Goal: Transaction & Acquisition: Obtain resource

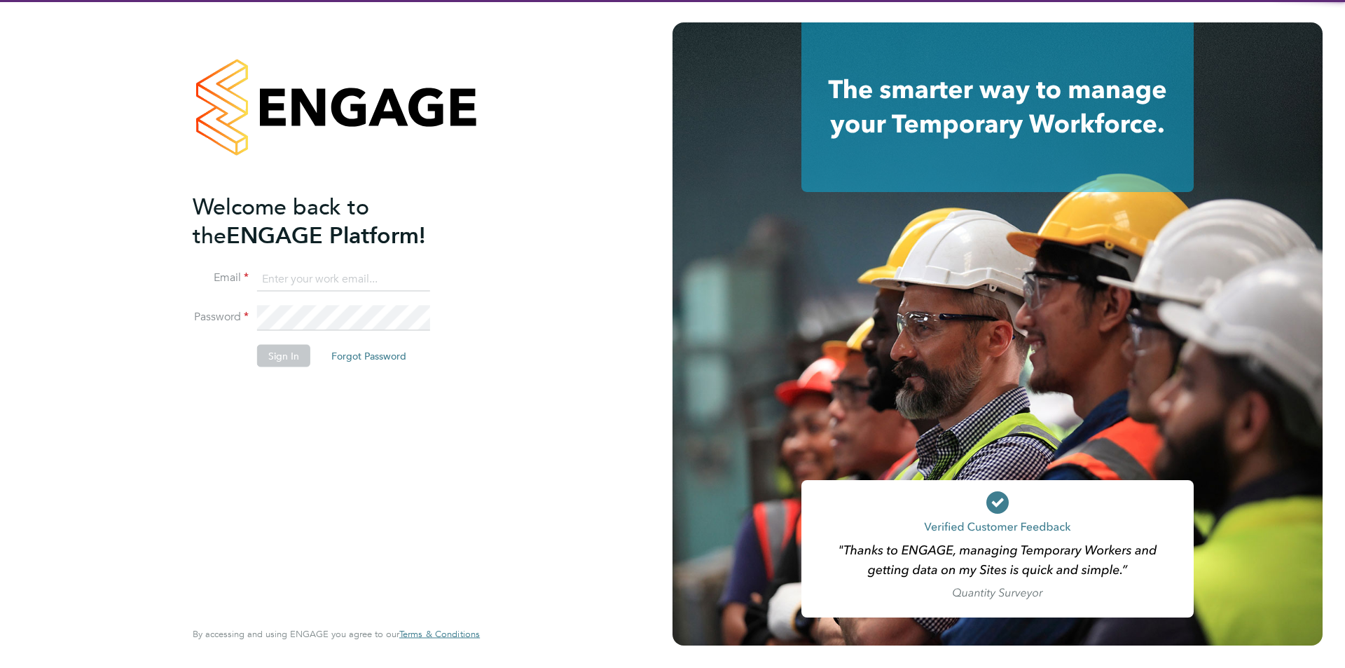
type input "[EMAIL_ADDRESS][DOMAIN_NAME]"
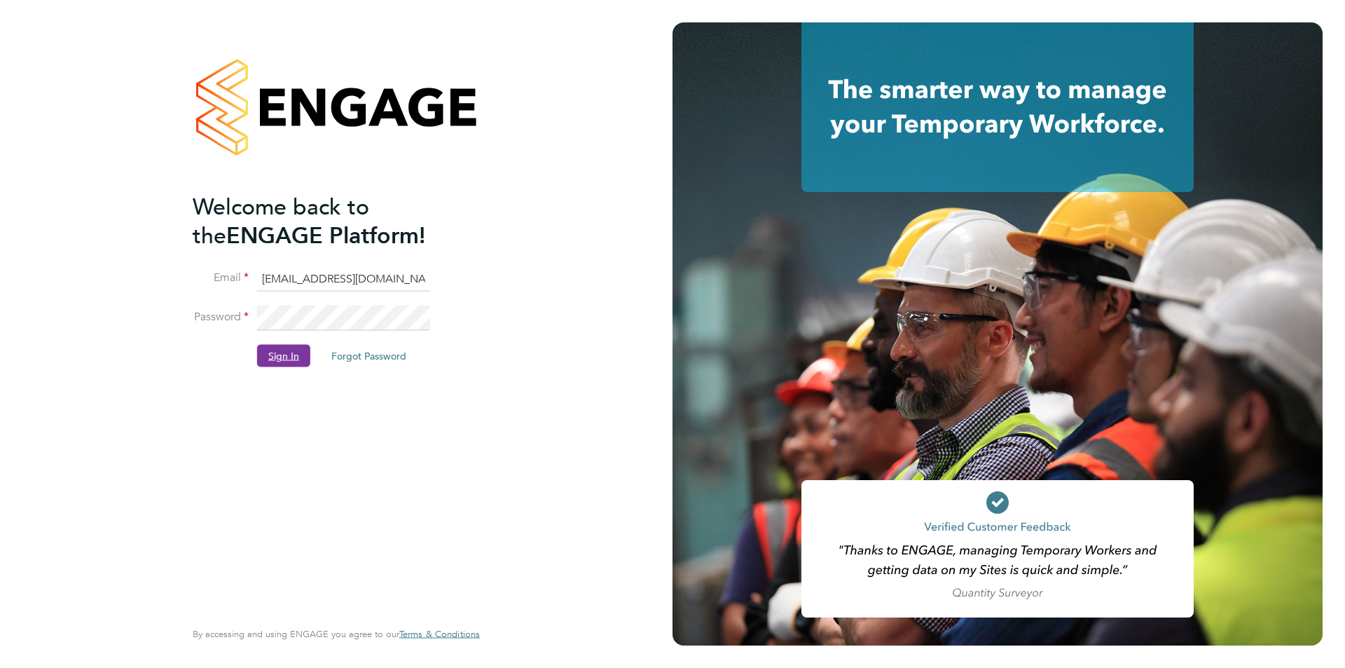
click at [289, 353] on button "Sign In" at bounding box center [283, 355] width 53 height 22
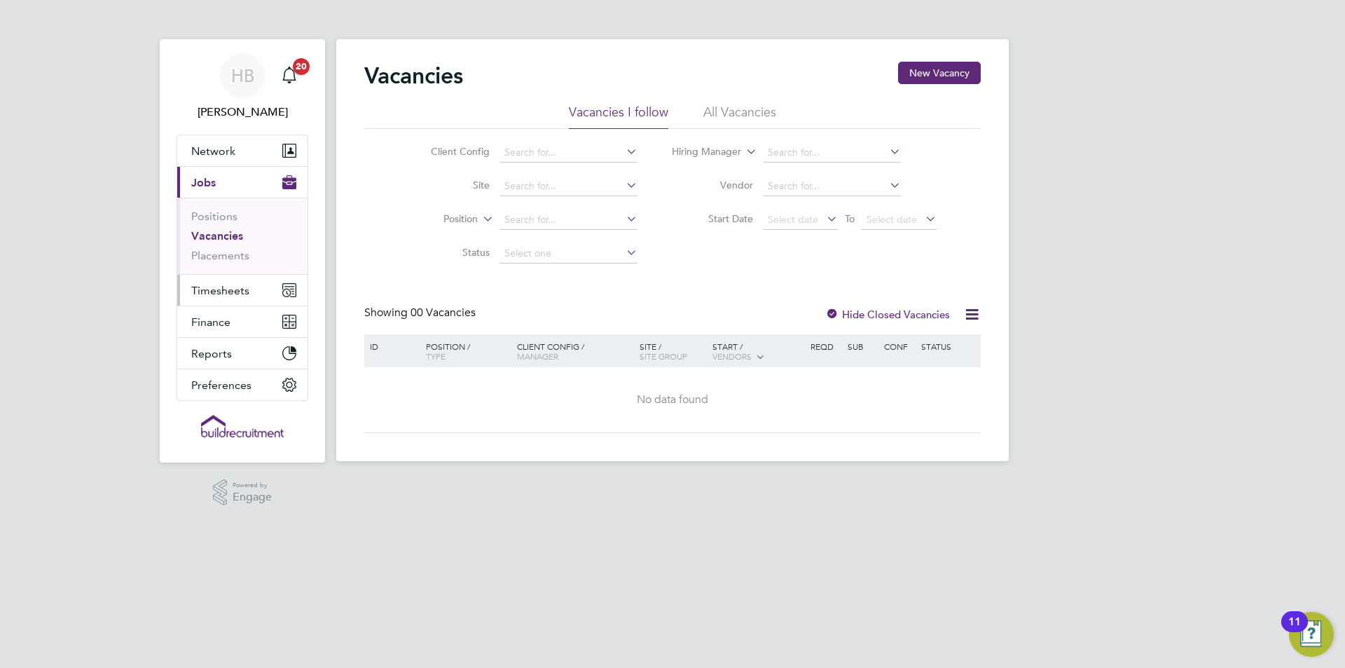
click at [286, 285] on icon "Main navigation" at bounding box center [289, 290] width 13 height 13
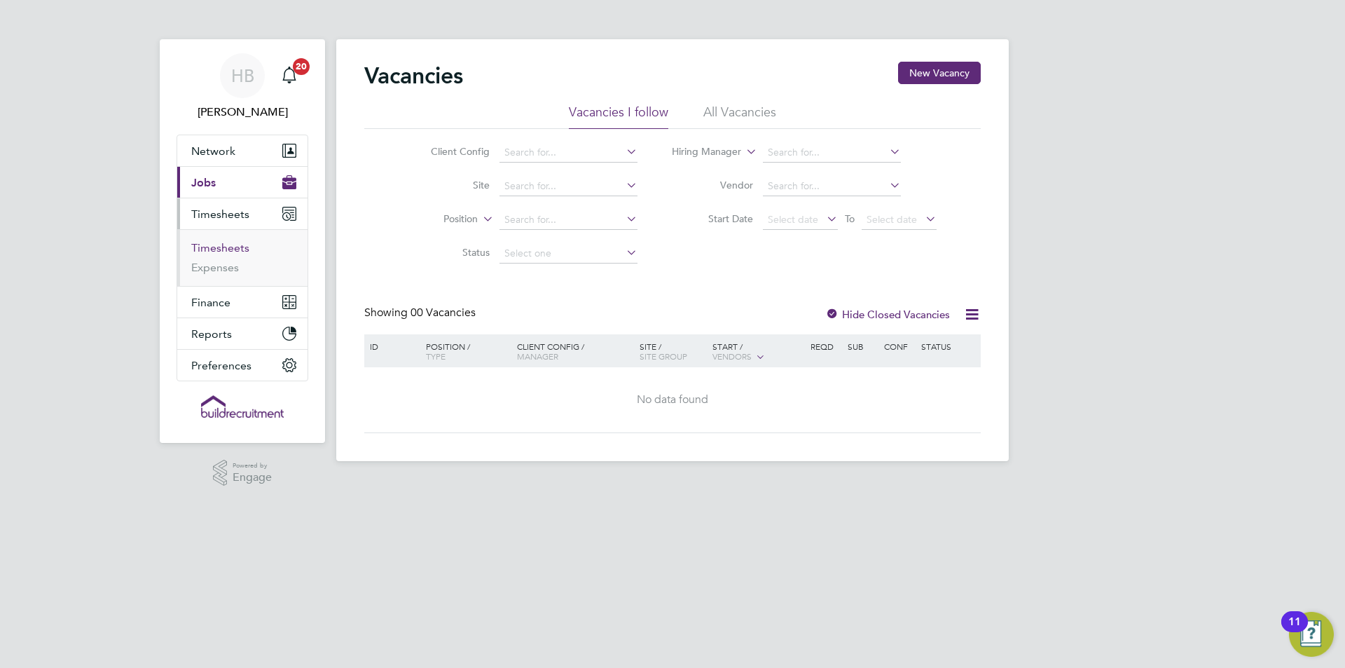
click at [240, 242] on link "Timesheets" at bounding box center [220, 247] width 58 height 13
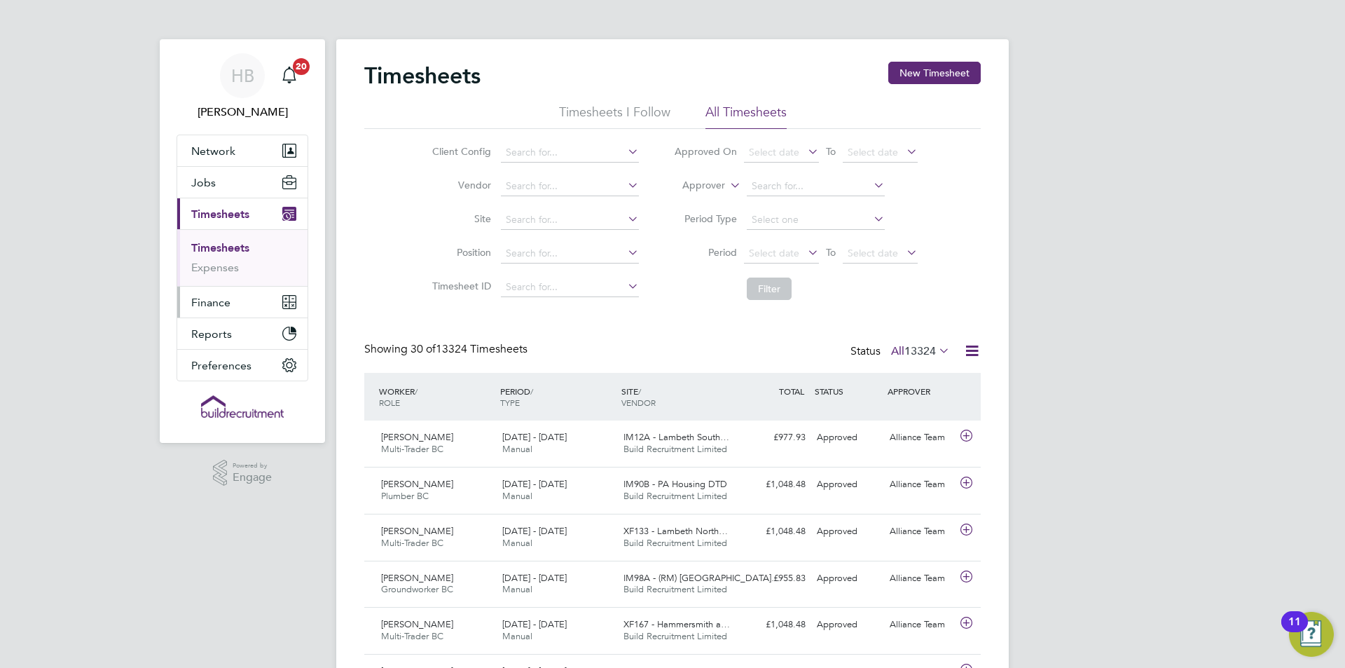
click at [228, 294] on button "Finance" at bounding box center [242, 302] width 130 height 31
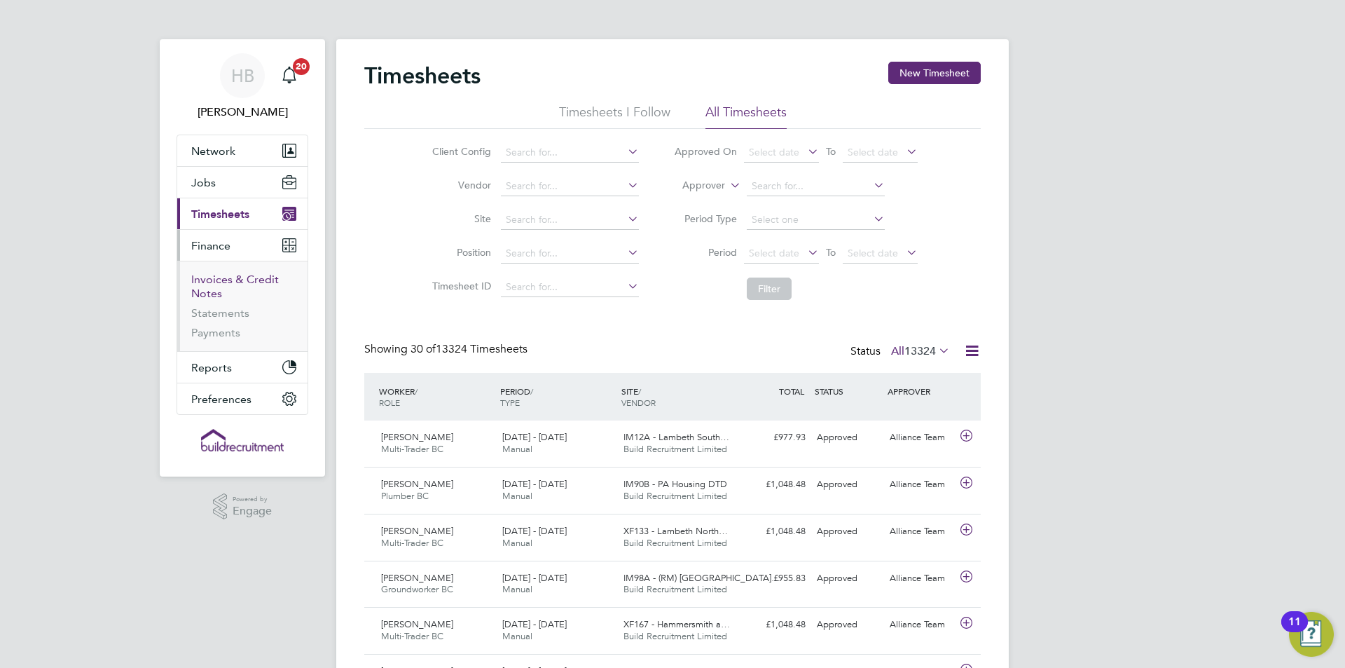
click at [233, 274] on link "Invoices & Credit Notes" at bounding box center [235, 286] width 88 height 27
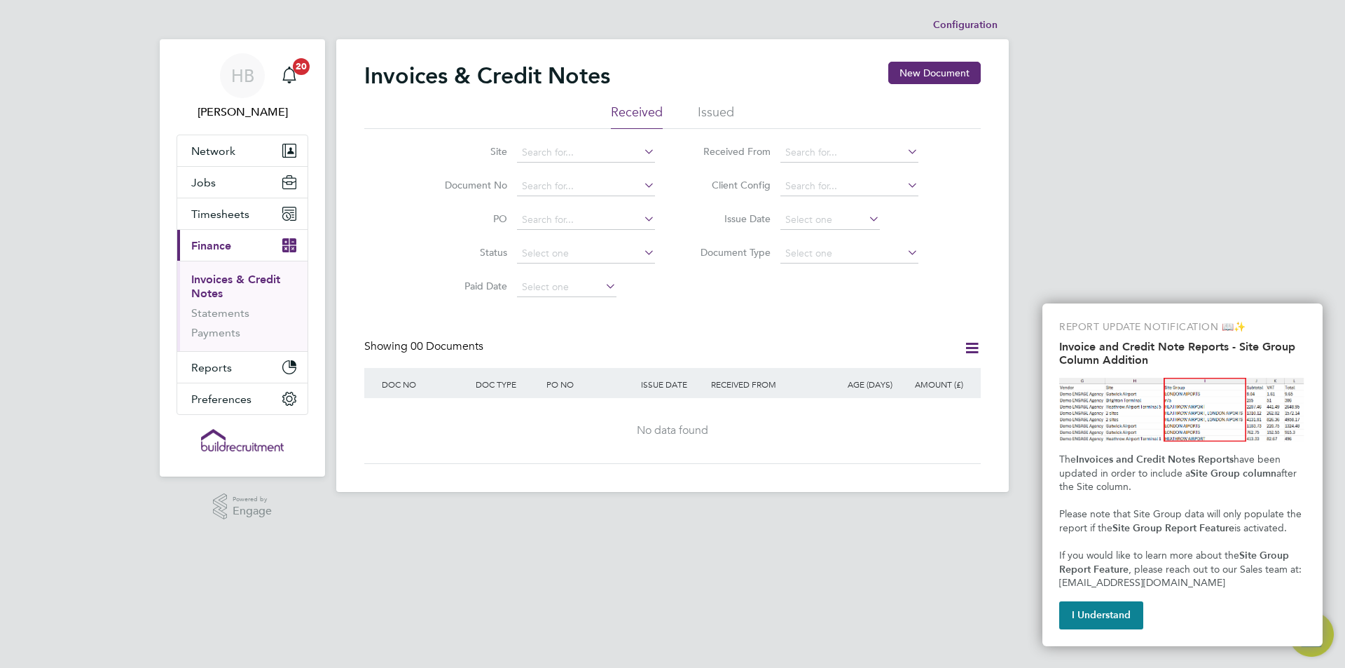
click at [726, 112] on li "Issued" at bounding box center [716, 116] width 36 height 25
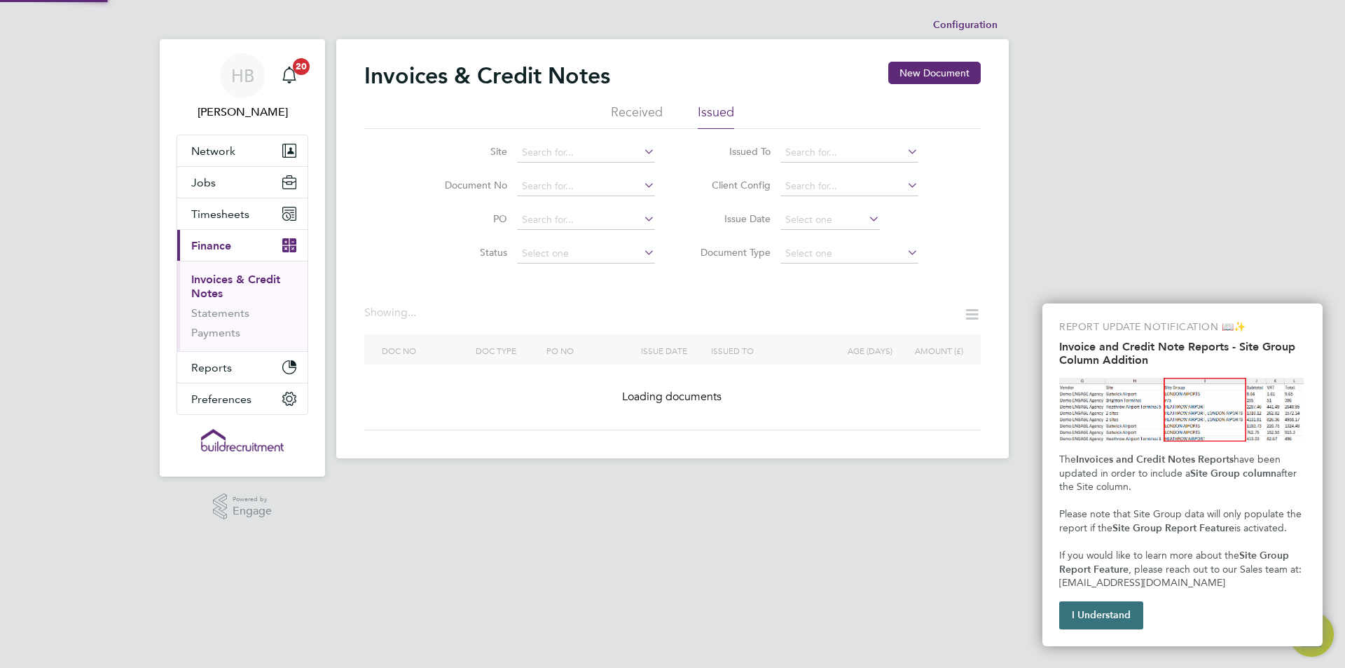
click at [1113, 628] on button "I Understand" at bounding box center [1101, 615] width 84 height 28
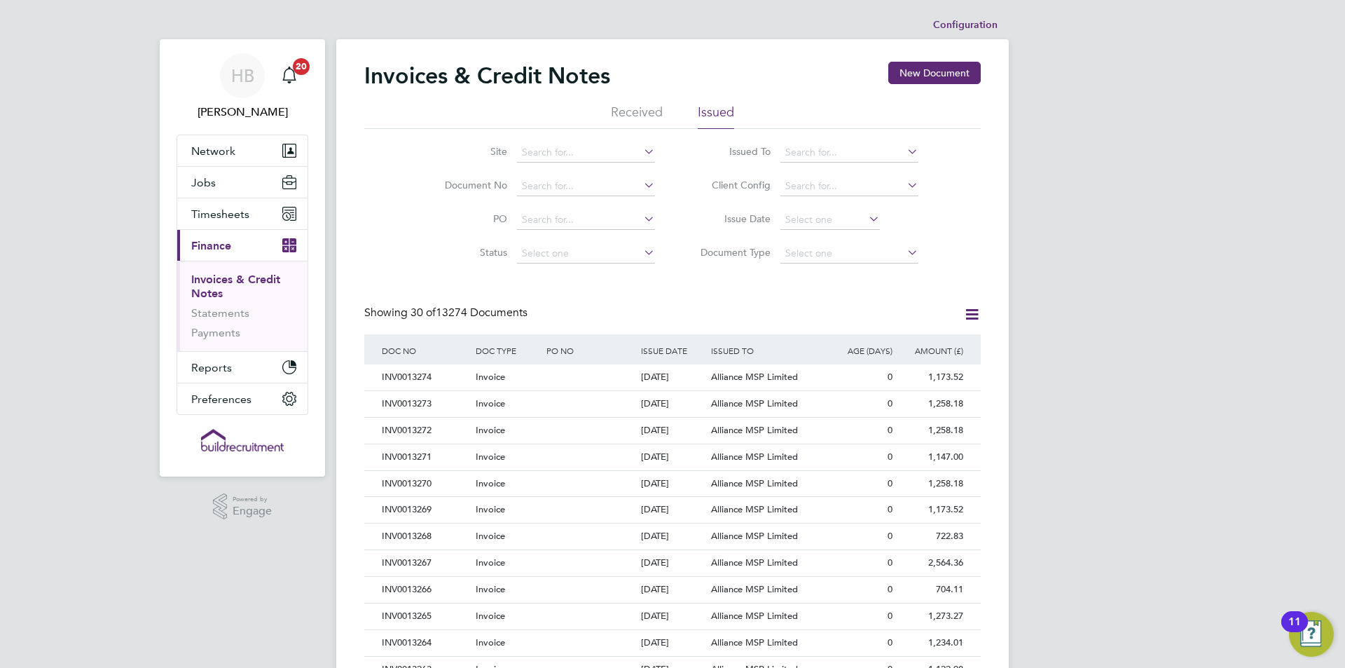
click at [807, 163] on li "Issued To" at bounding box center [803, 153] width 263 height 34
click at [807, 160] on input at bounding box center [849, 153] width 138 height 20
click at [812, 270] on li "Torus62 Limited" at bounding box center [894, 279] width 228 height 19
type input "Torus62 Limited"
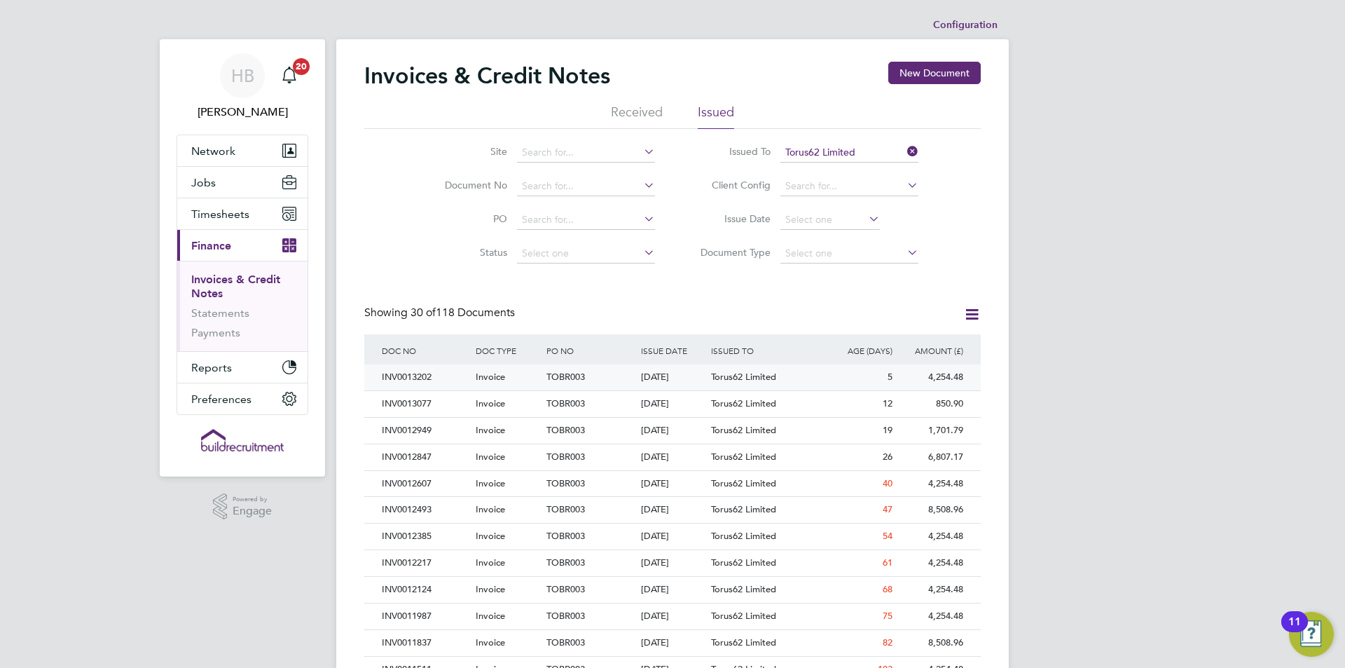
click at [921, 375] on div "4,254.48" at bounding box center [931, 377] width 71 height 26
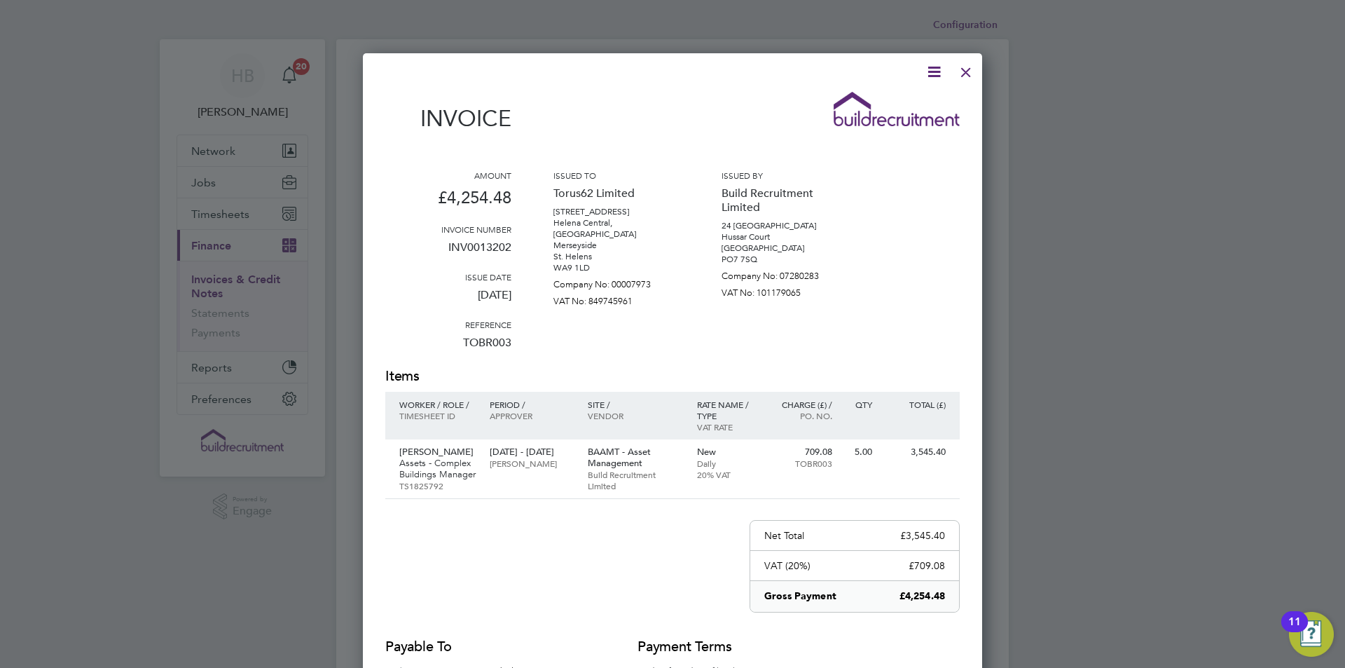
drag, startPoint x: 938, startPoint y: 65, endPoint x: 930, endPoint y: 88, distance: 23.9
click at [938, 65] on icon at bounding box center [934, 72] width 18 height 18
click at [897, 98] on li "Download Invoice" at bounding box center [891, 105] width 97 height 20
click at [965, 69] on div at bounding box center [965, 68] width 25 height 25
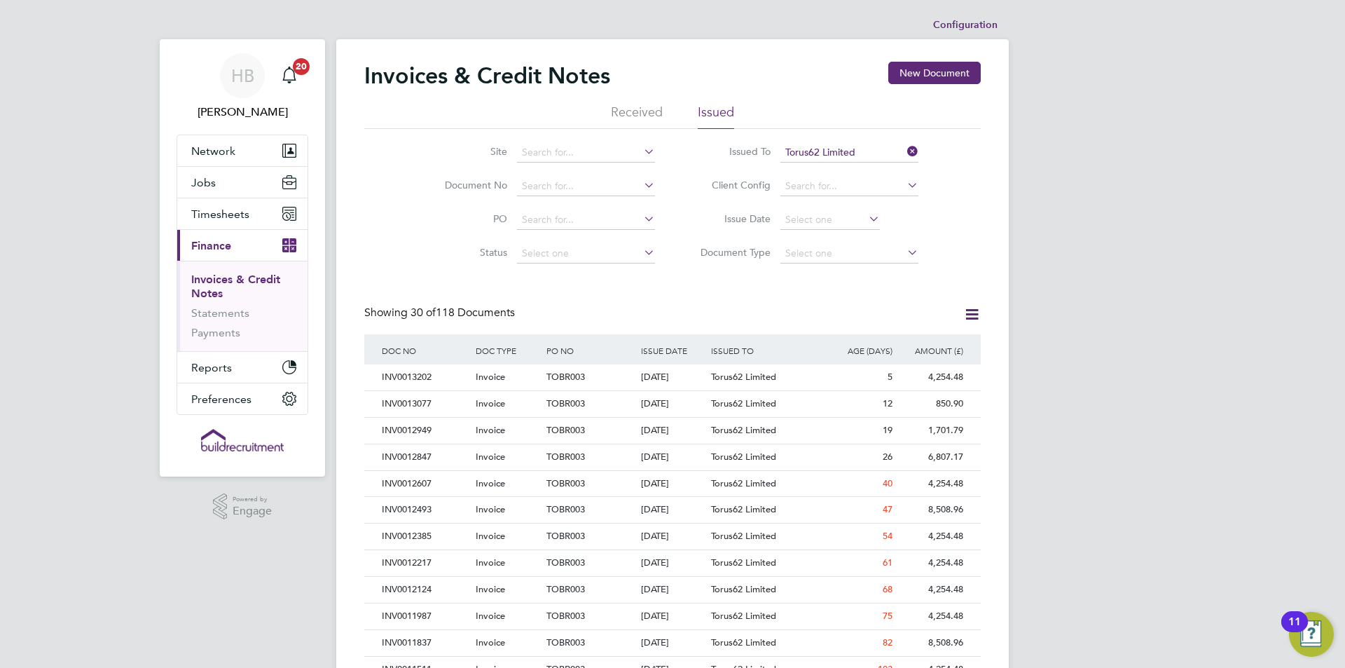
click at [904, 146] on icon at bounding box center [904, 152] width 0 height 20
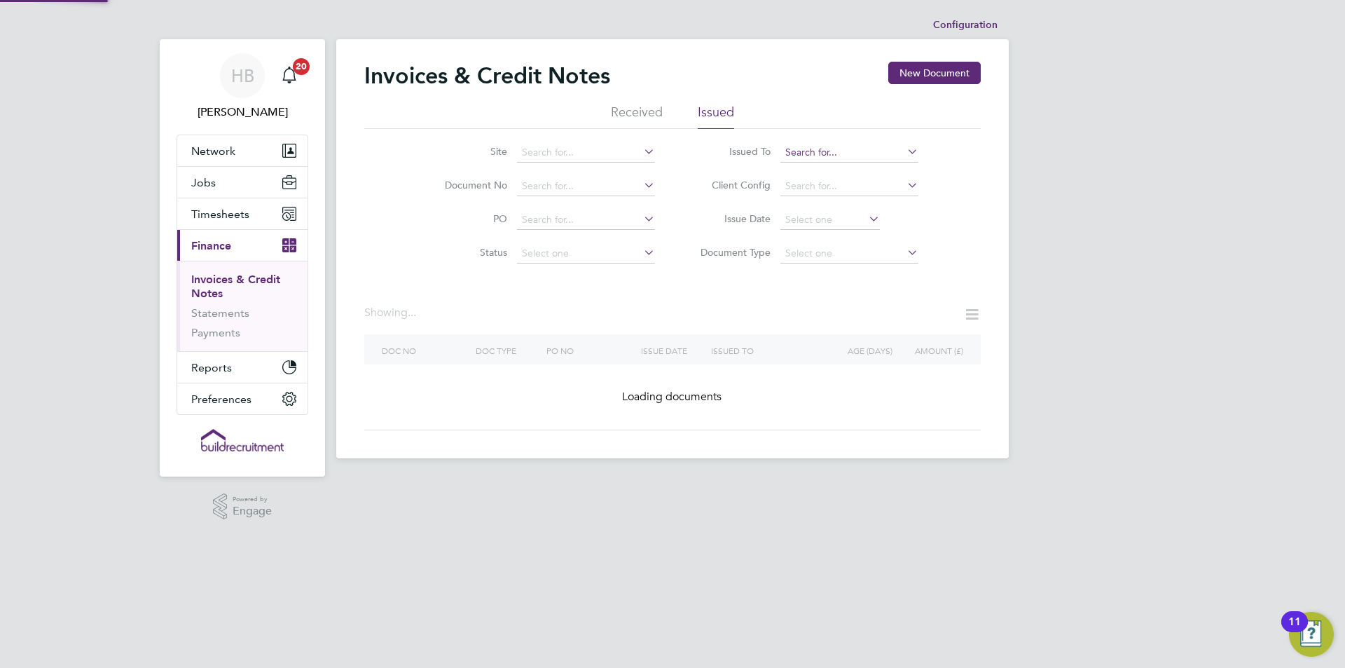
click at [878, 146] on input at bounding box center [849, 153] width 138 height 20
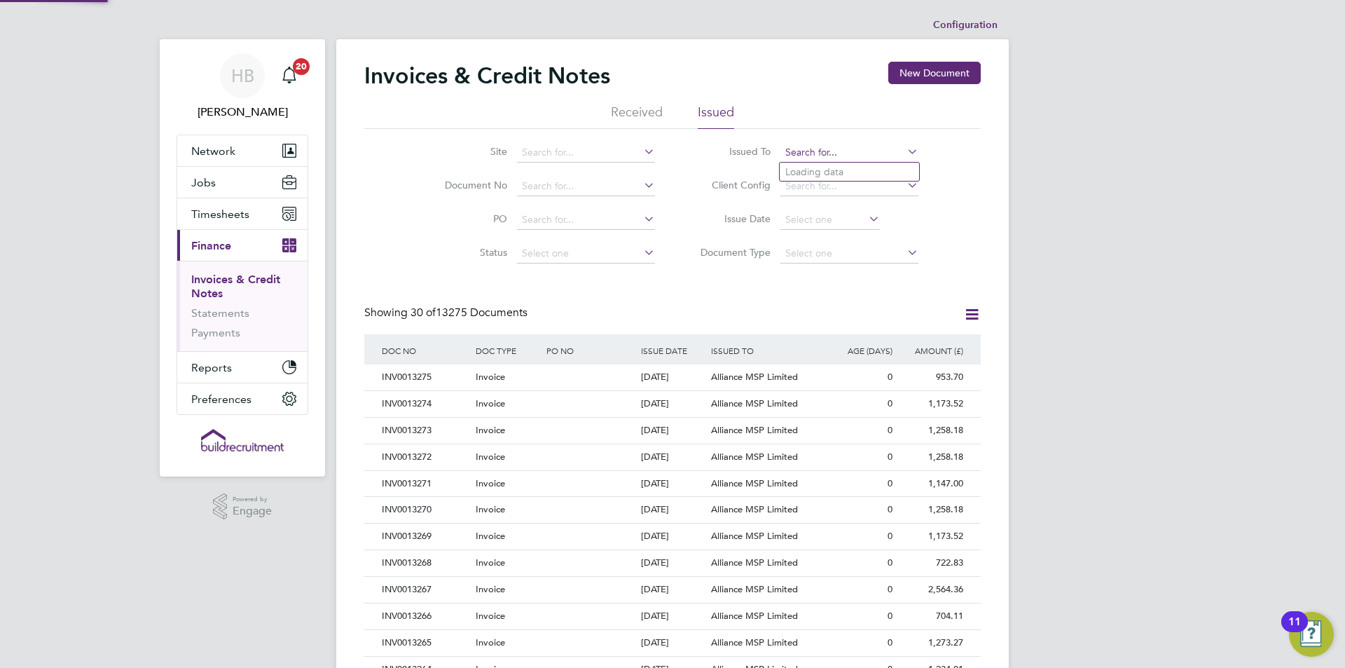
scroll to position [27, 95]
click at [875, 178] on li "Lovell Partnerships Limited" at bounding box center [871, 172] width 183 height 19
type input "Lovell Partnerships Limited"
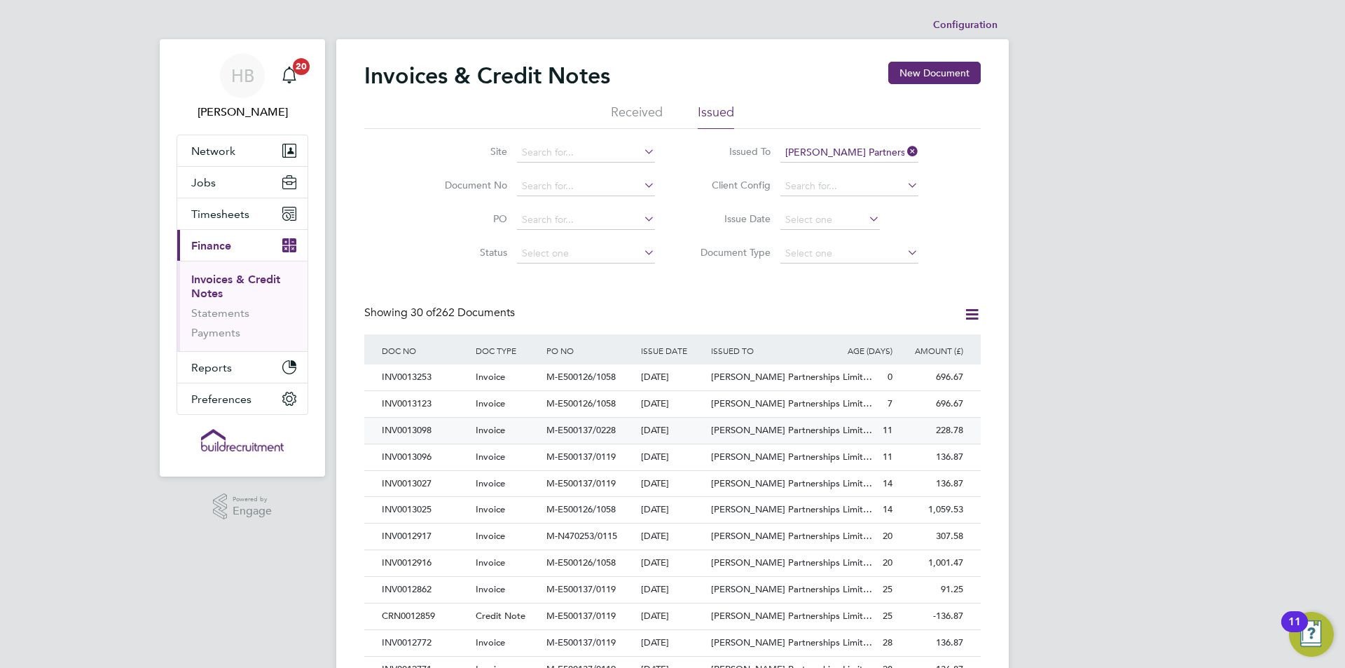
click at [632, 422] on div "M-E500137/0228" at bounding box center [590, 431] width 94 height 26
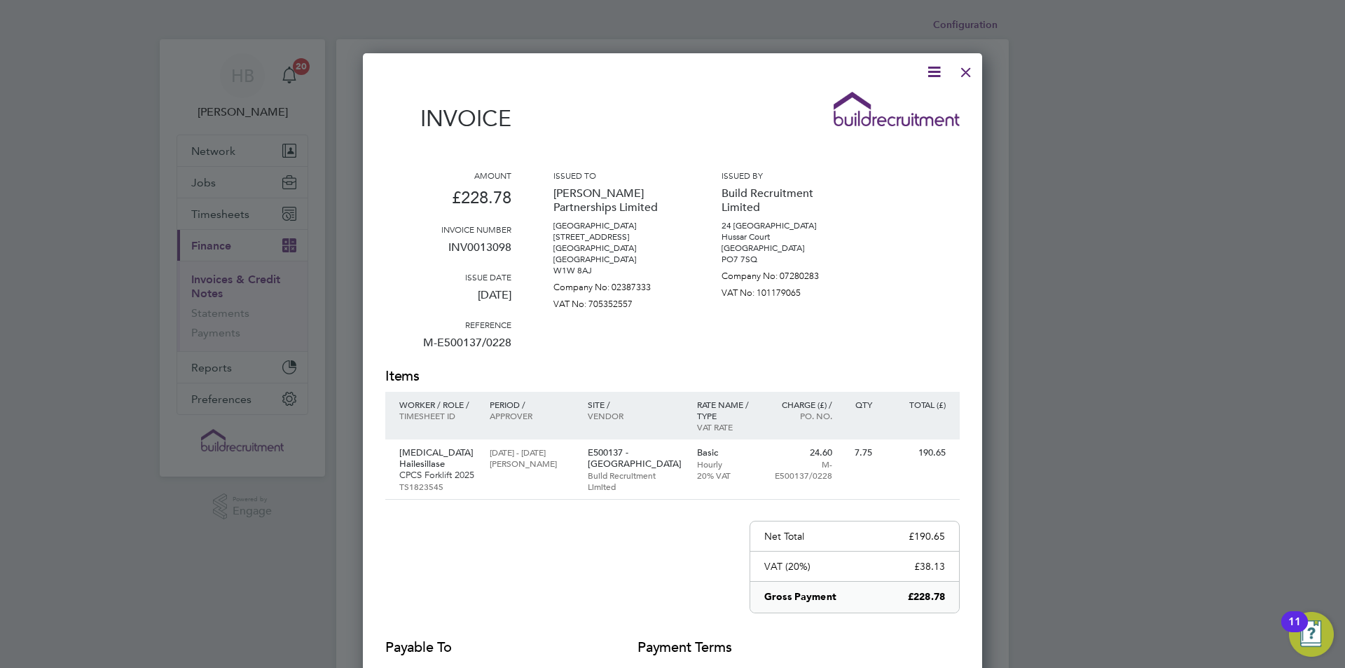
click at [967, 73] on div at bounding box center [965, 68] width 25 height 25
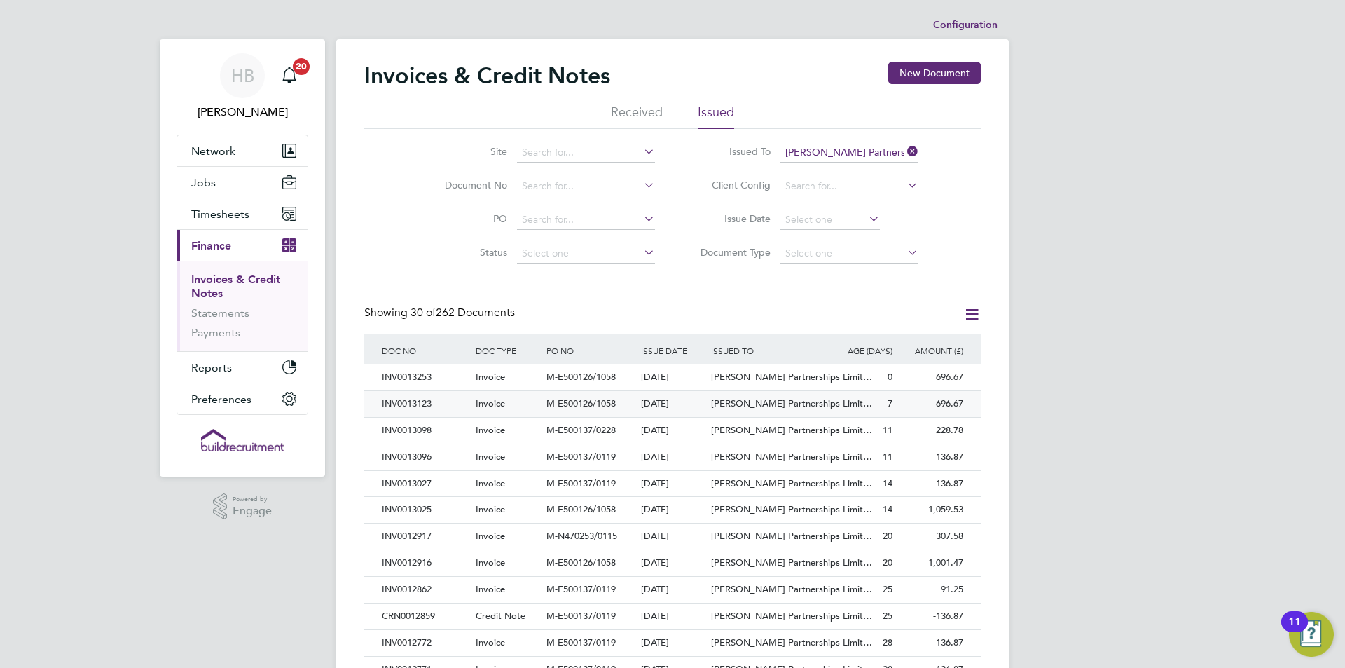
click at [511, 405] on div "Invoice" at bounding box center [507, 404] width 71 height 26
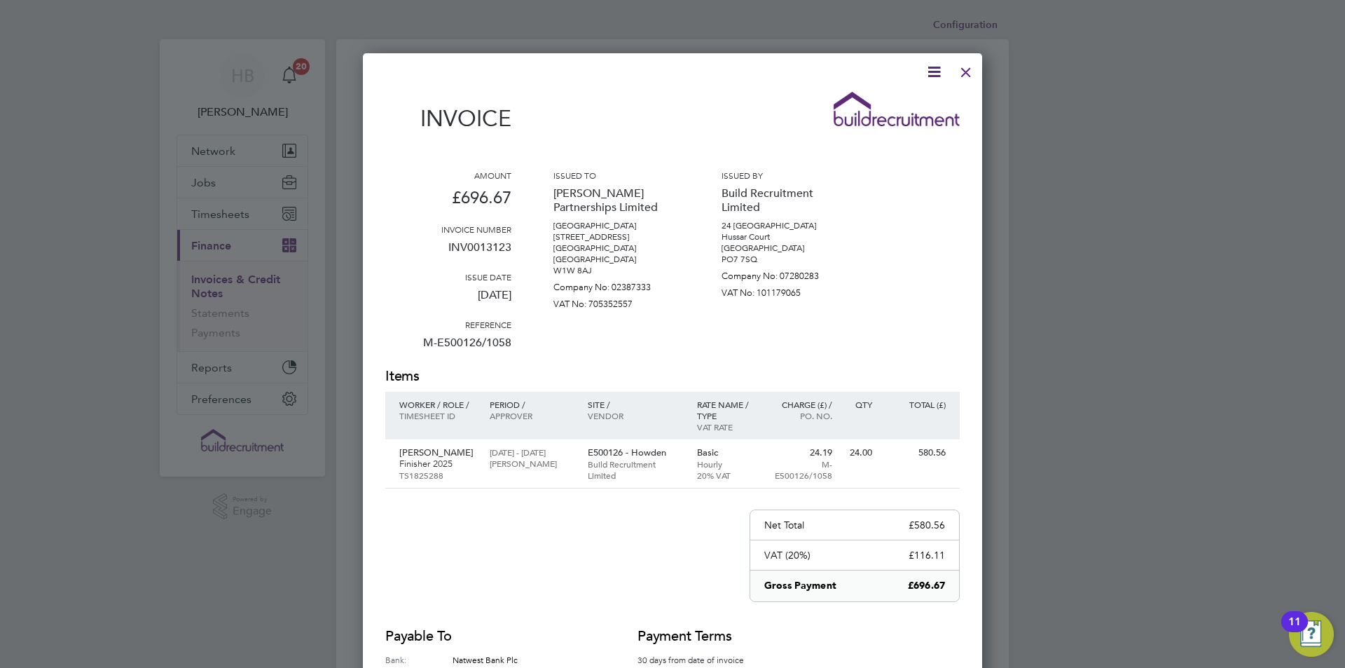
click at [967, 67] on div at bounding box center [965, 68] width 25 height 25
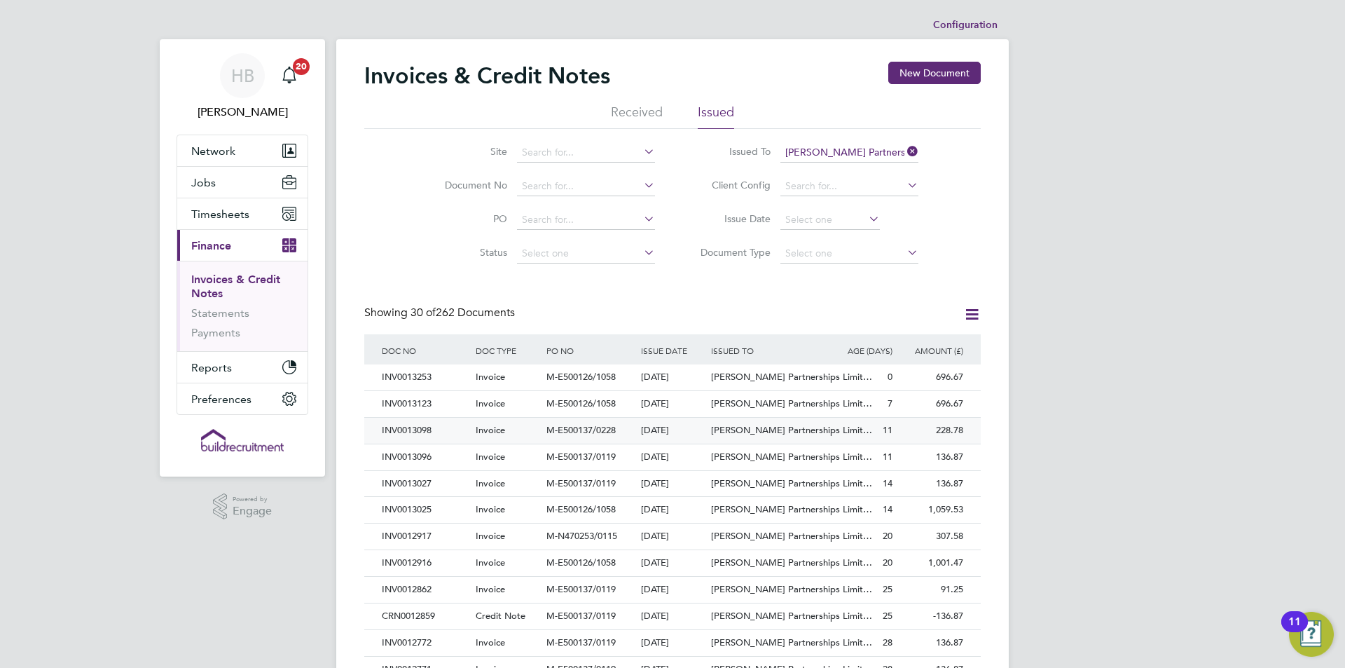
click at [446, 429] on div "INV0013098" at bounding box center [425, 431] width 94 height 26
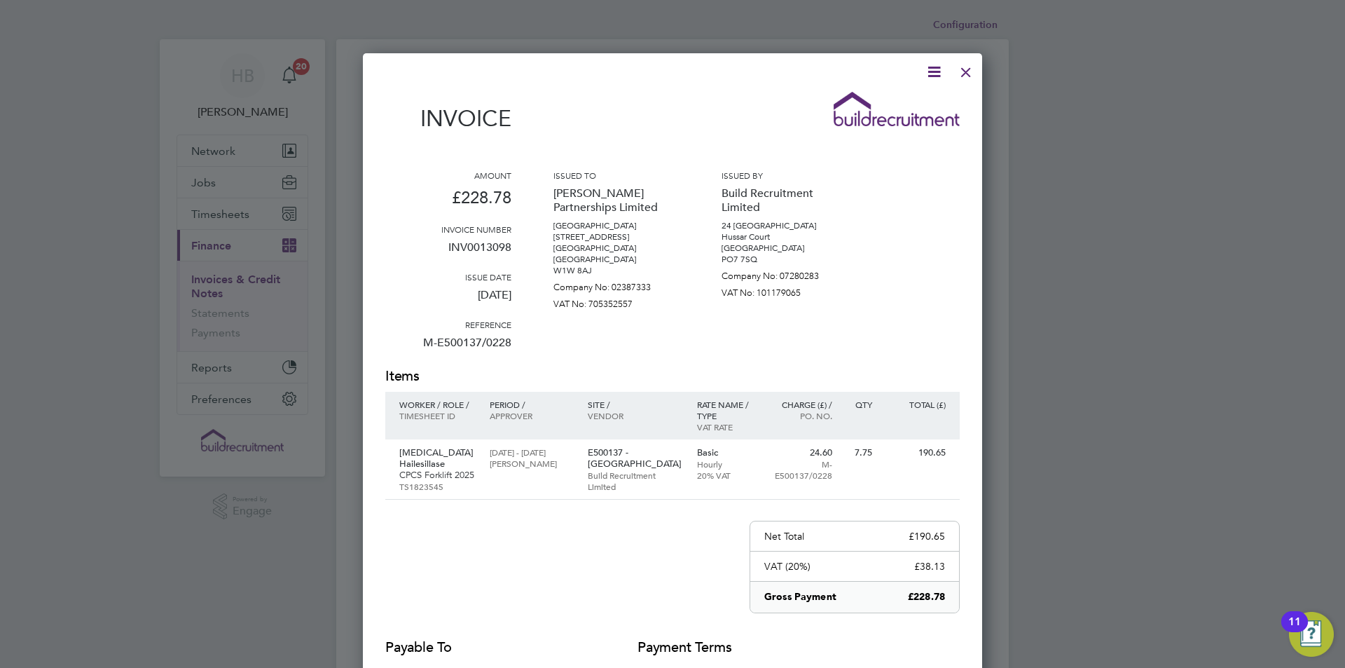
click at [964, 72] on div at bounding box center [965, 68] width 25 height 25
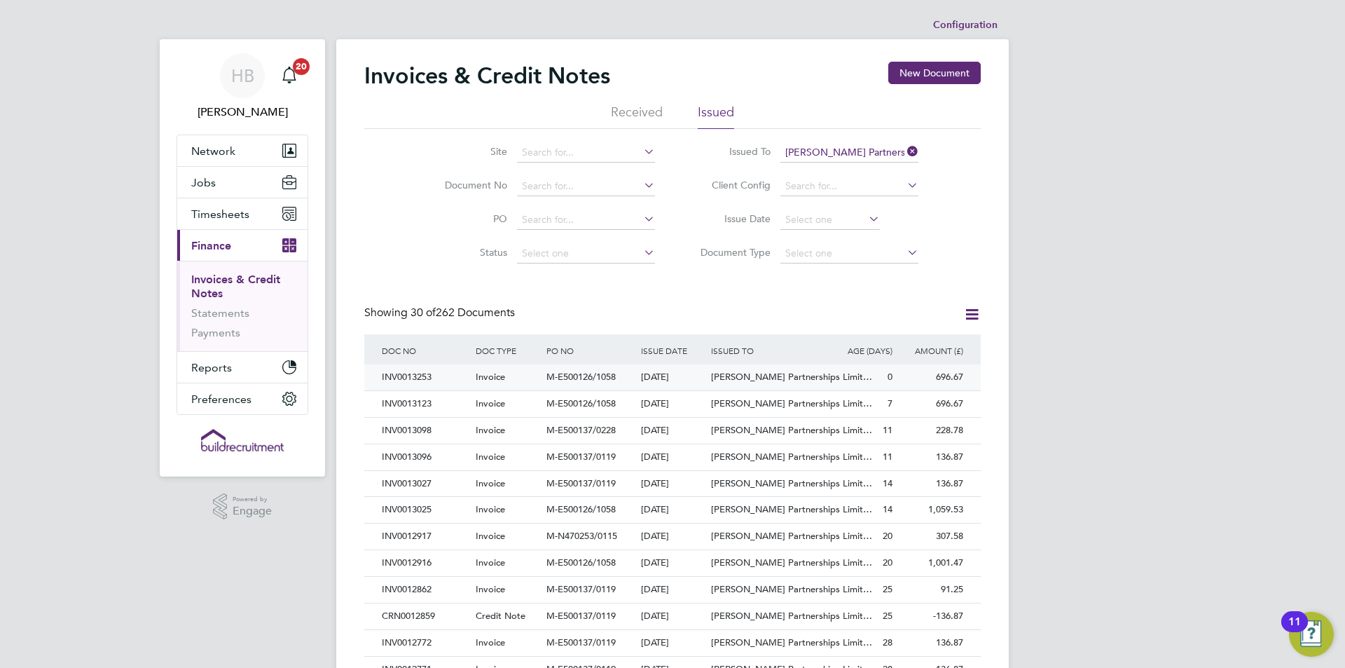
click at [455, 377] on div "INV0013253" at bounding box center [425, 377] width 94 height 26
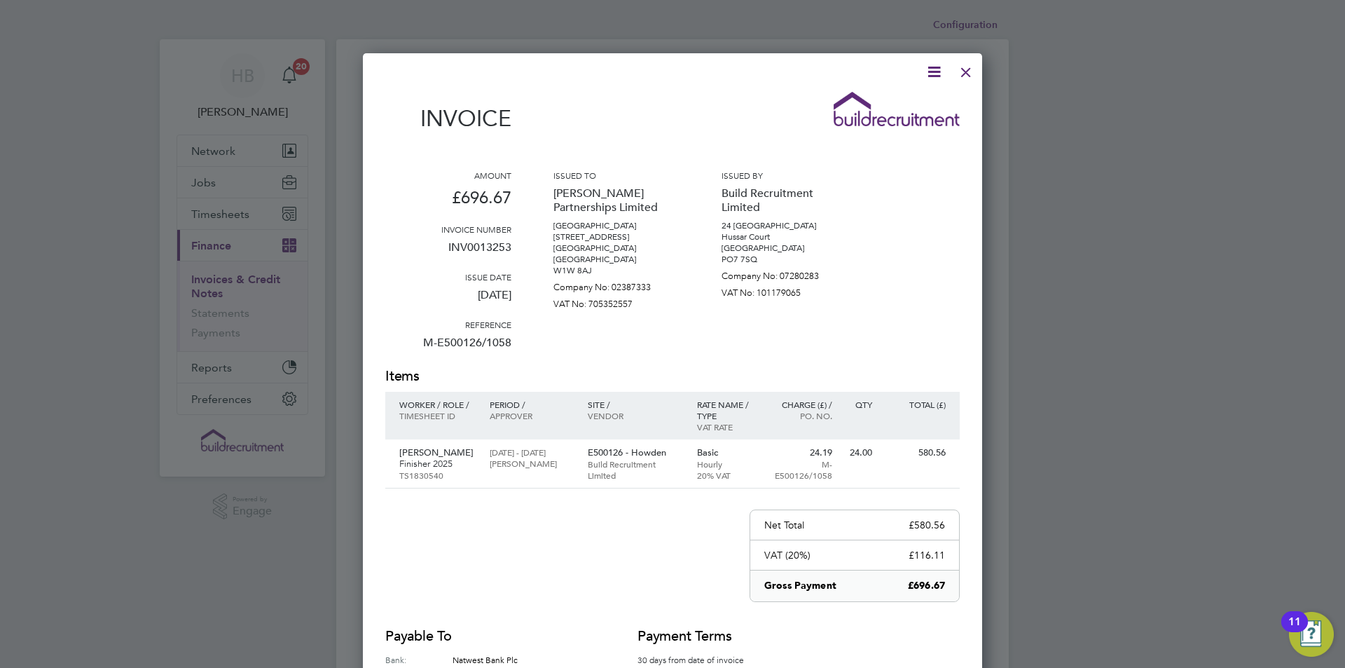
click at [967, 68] on div at bounding box center [965, 68] width 25 height 25
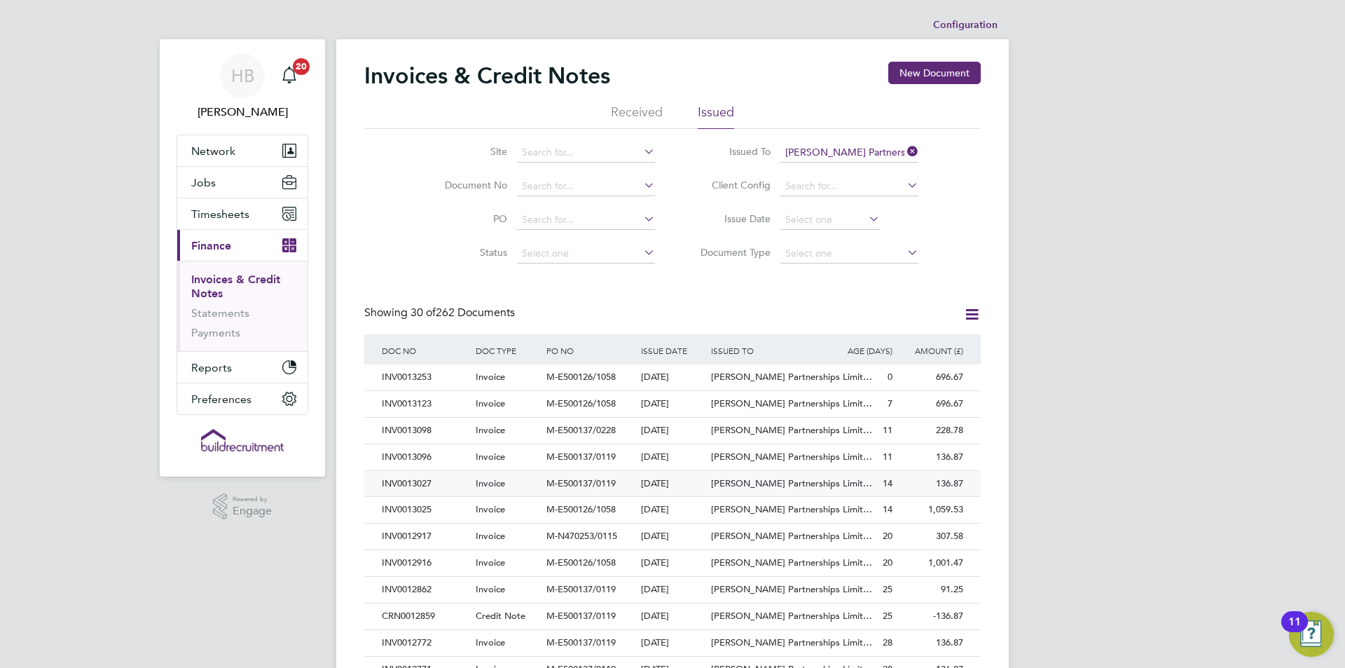
click at [470, 480] on div "INV0013027" at bounding box center [425, 484] width 94 height 26
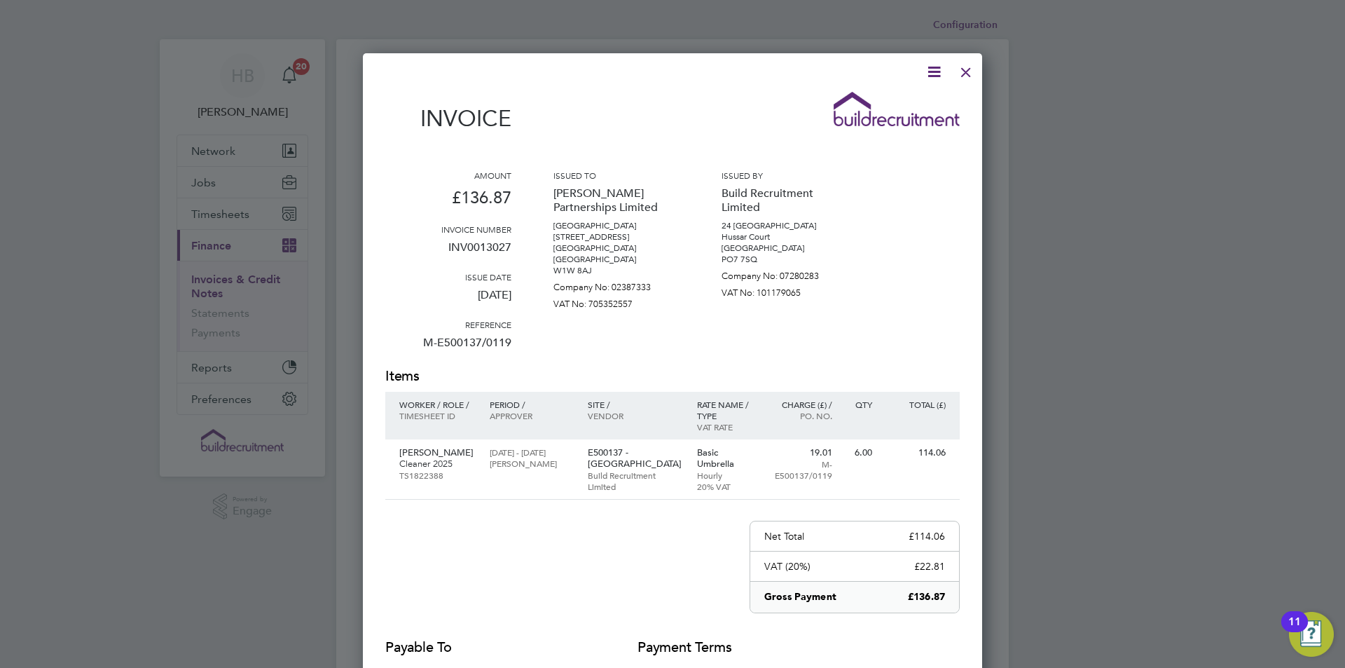
click at [971, 69] on div at bounding box center [965, 68] width 25 height 25
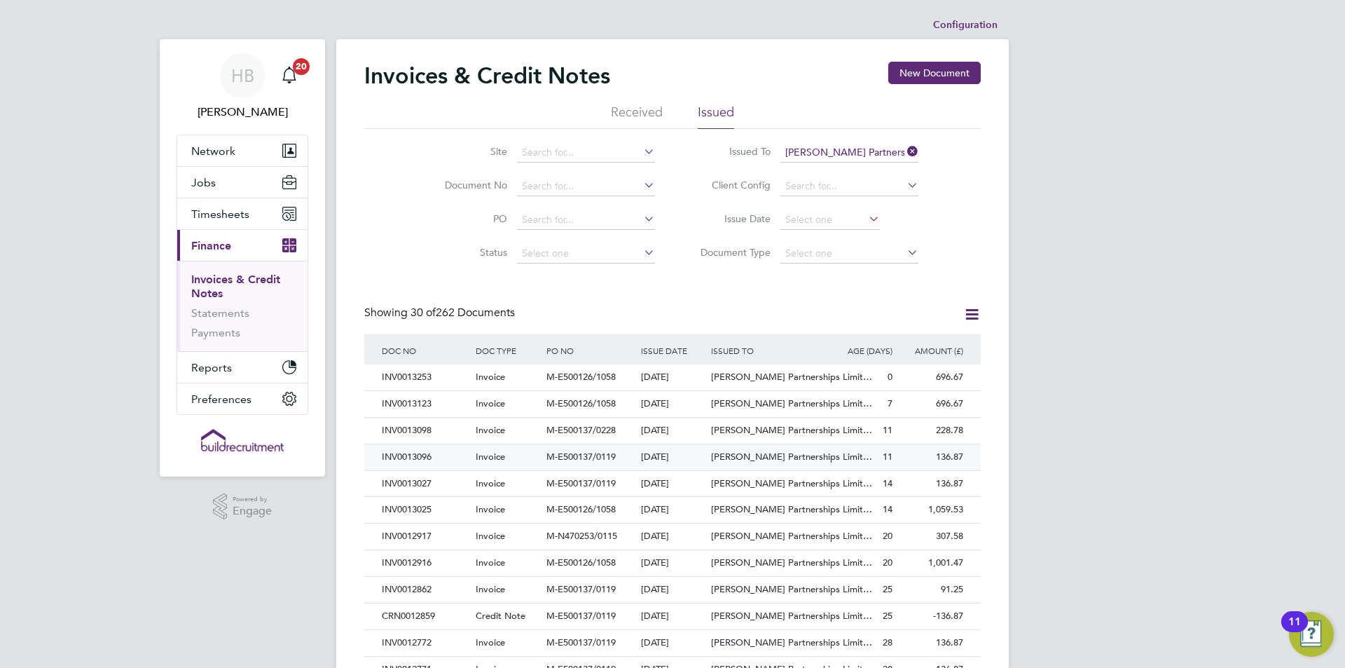
click at [450, 460] on div "INV0013096" at bounding box center [425, 457] width 94 height 26
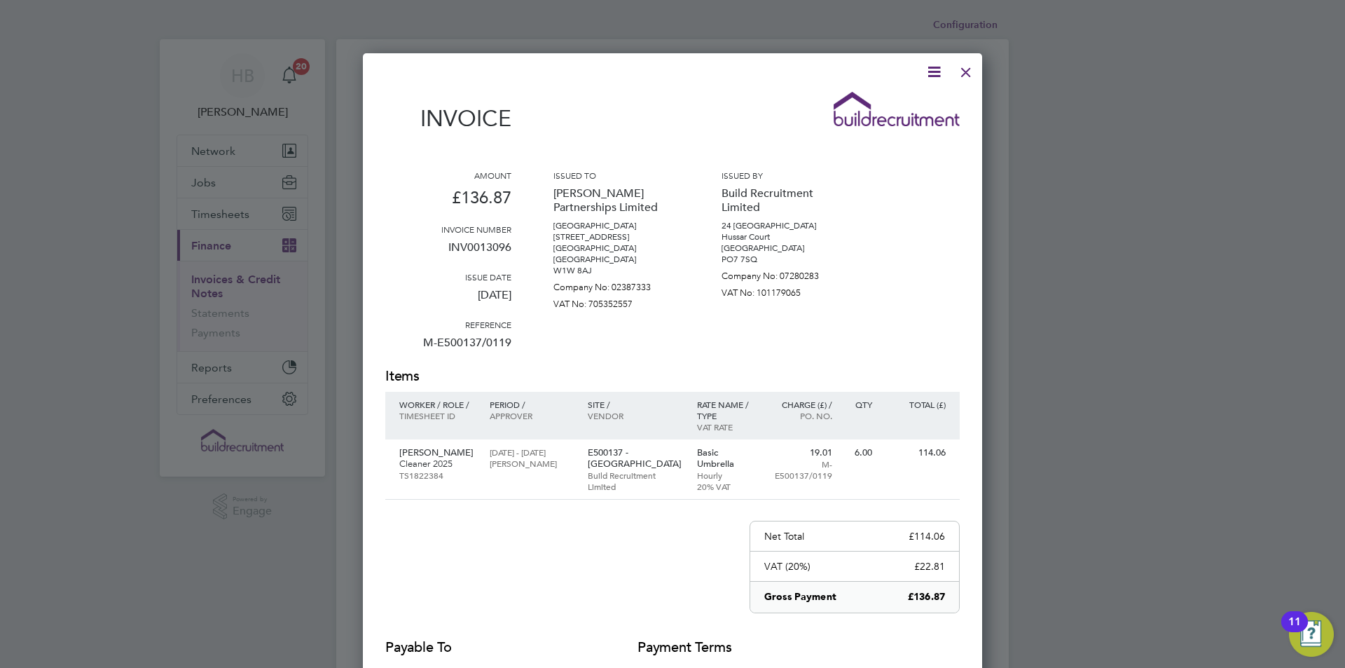
click at [965, 69] on div at bounding box center [965, 68] width 25 height 25
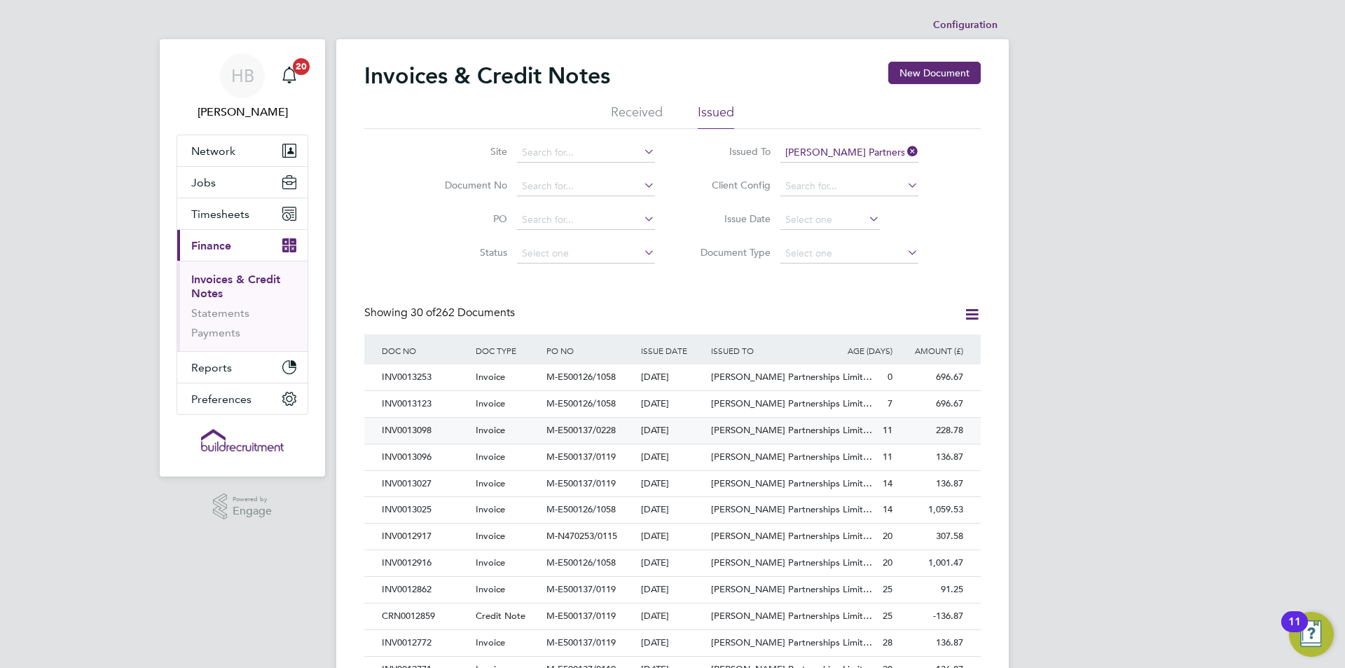
click at [450, 428] on div "INV0013098" at bounding box center [425, 431] width 94 height 26
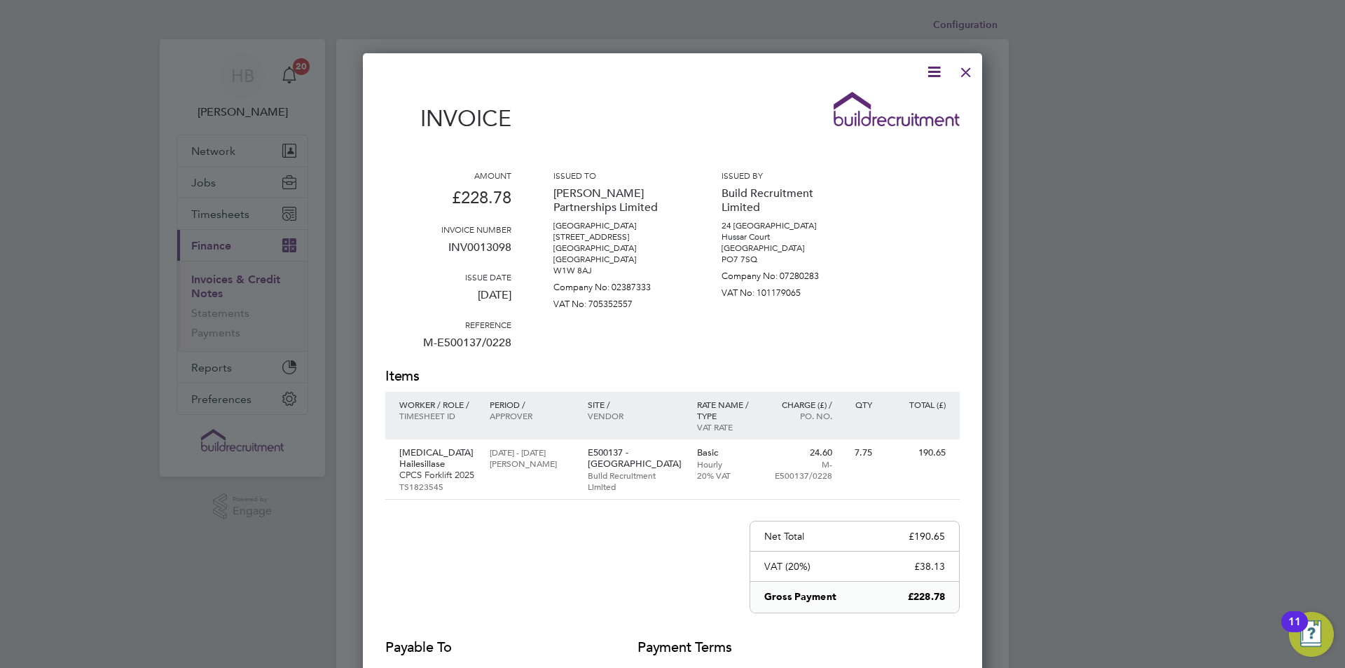
click at [972, 67] on div at bounding box center [965, 68] width 25 height 25
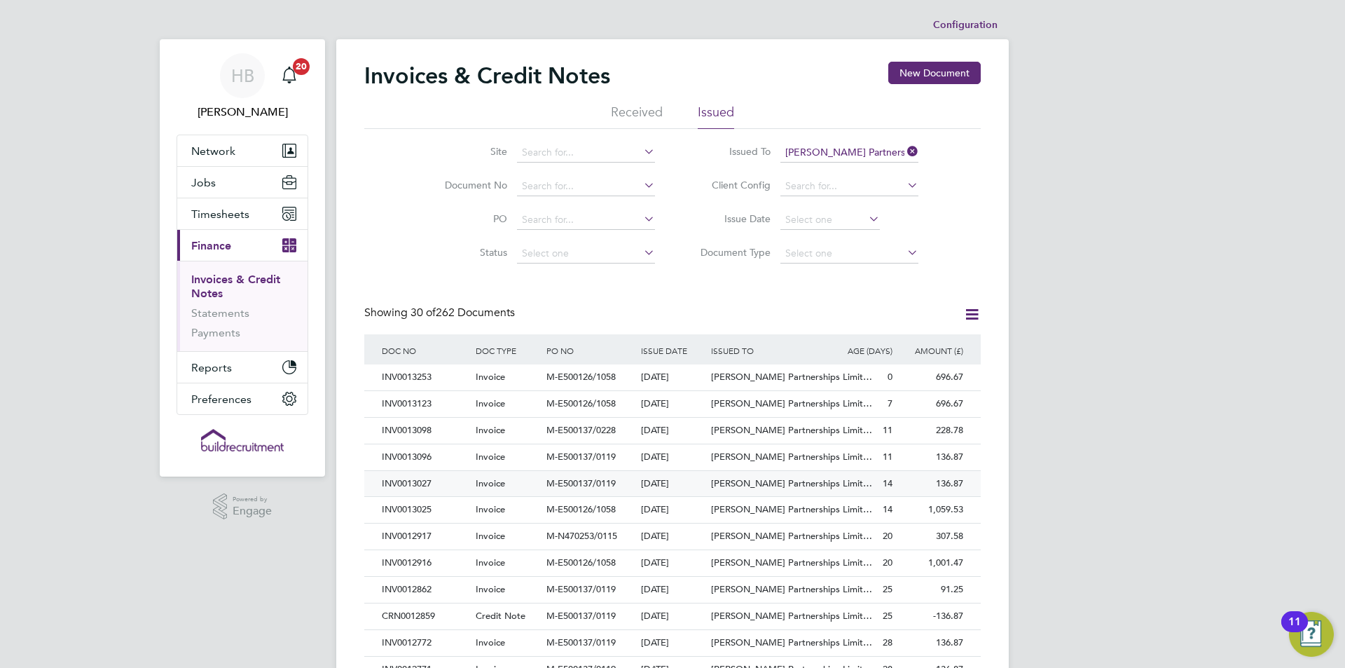
click at [447, 481] on div "INV0013027" at bounding box center [425, 484] width 94 height 26
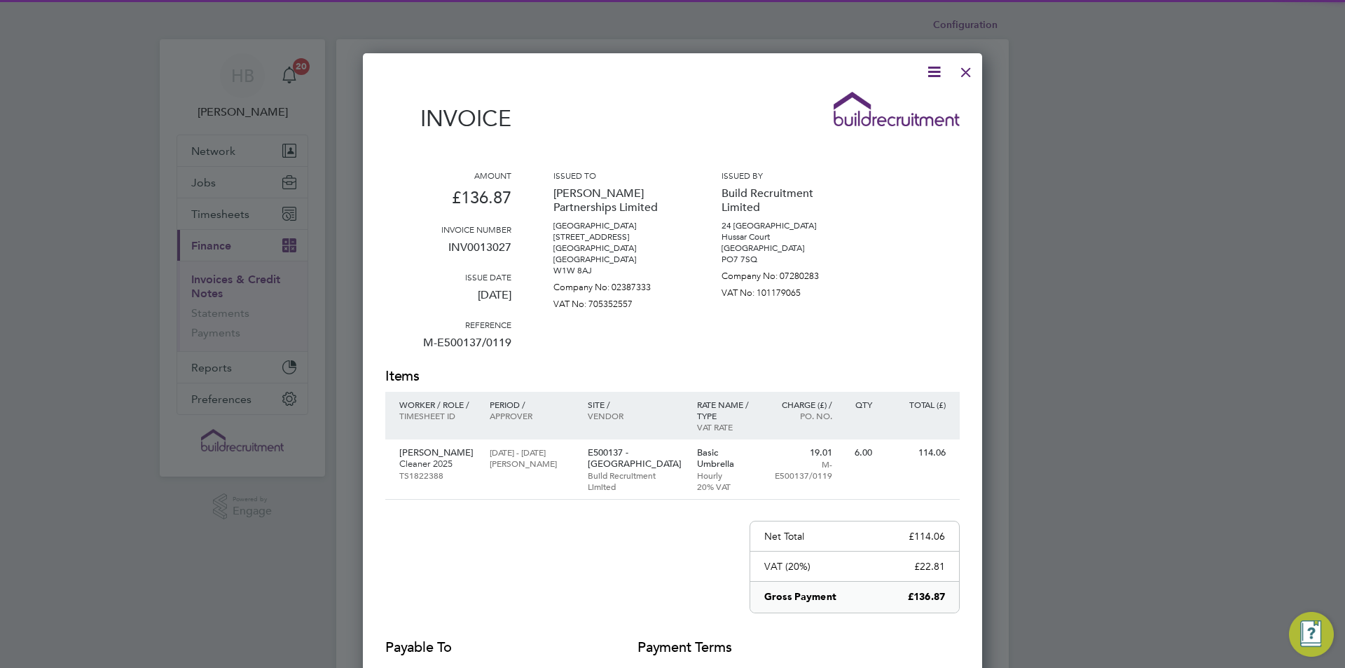
scroll to position [737, 620]
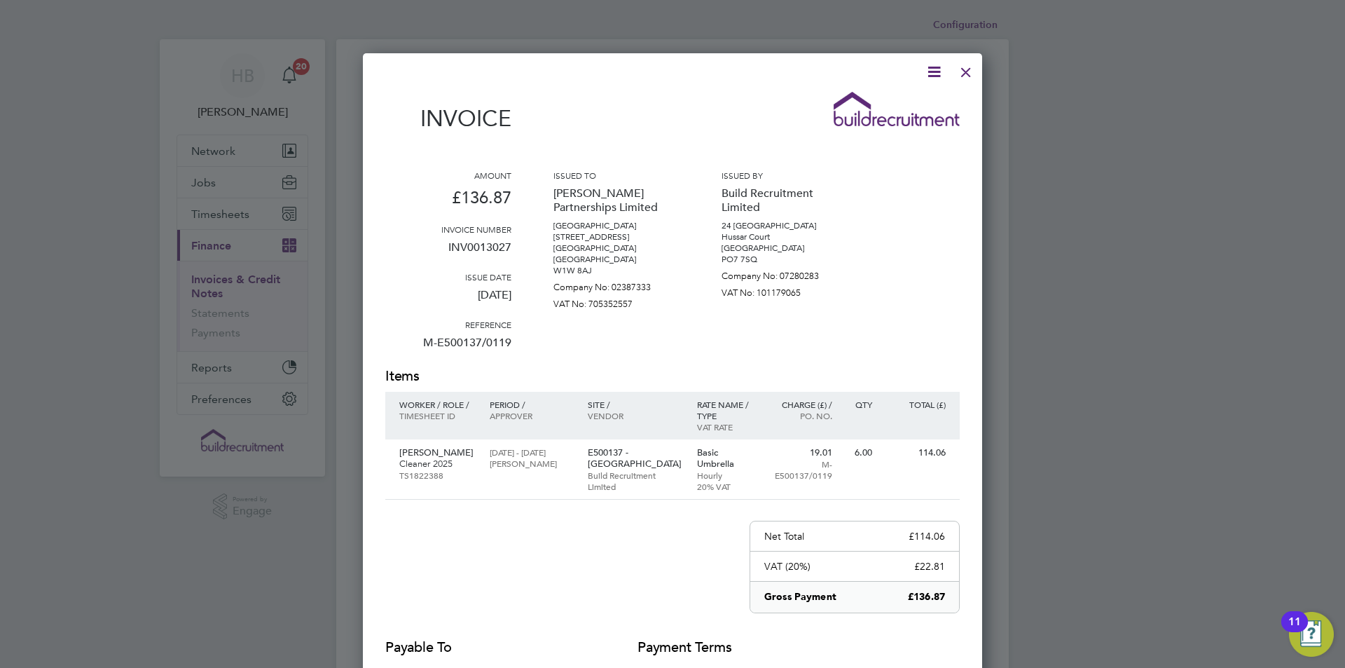
click at [971, 64] on div at bounding box center [965, 68] width 25 height 25
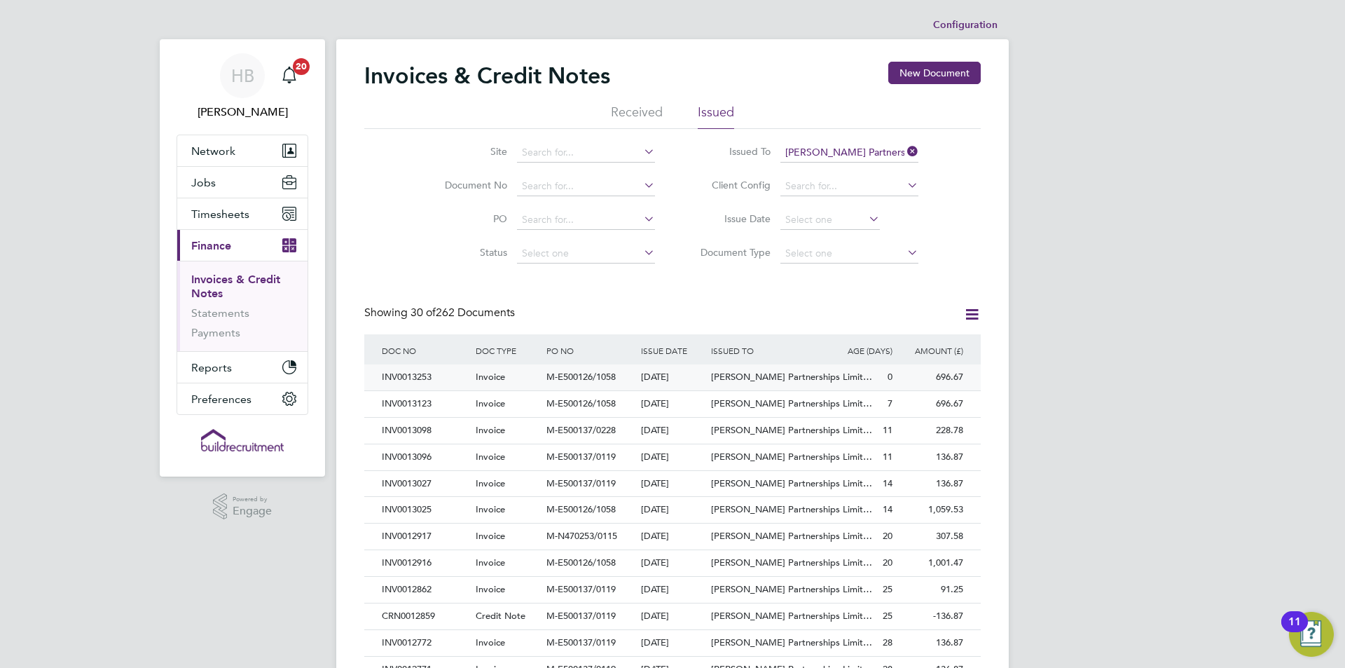
drag, startPoint x: 792, startPoint y: 378, endPoint x: 788, endPoint y: 371, distance: 7.6
click at [792, 378] on span "Lovell Partnerships Limit…" at bounding box center [791, 377] width 161 height 12
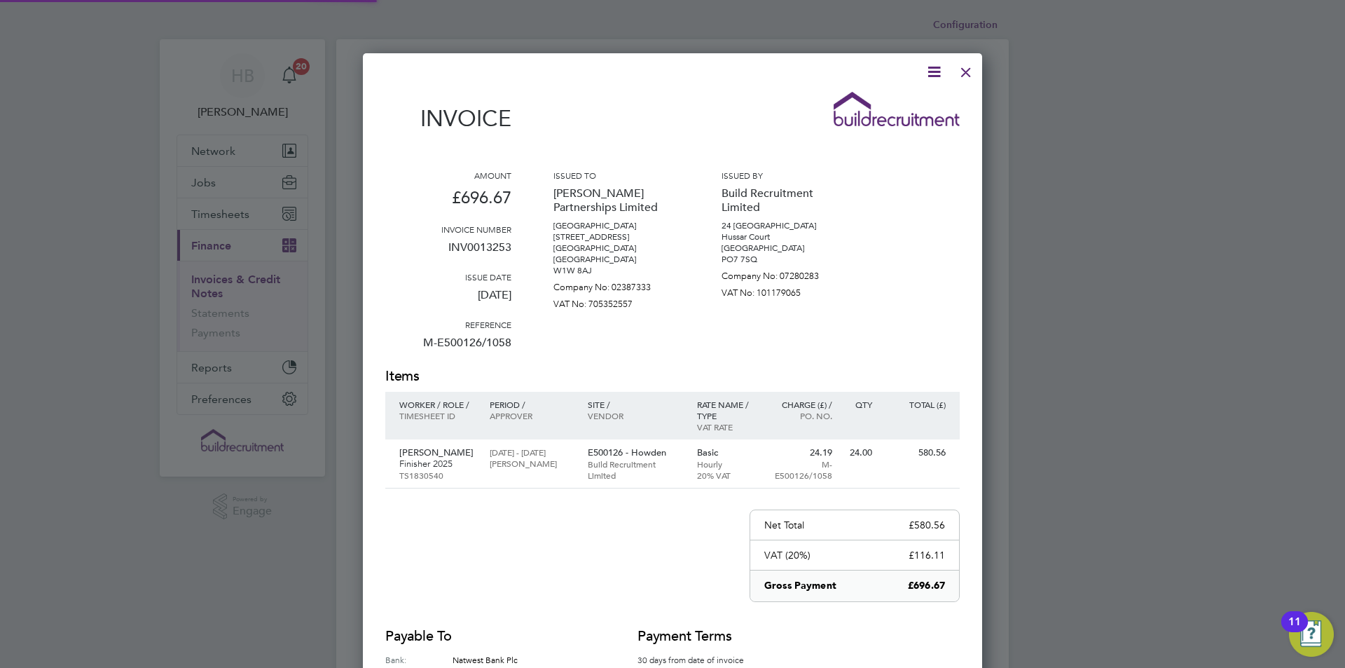
scroll to position [726, 620]
click at [928, 71] on icon at bounding box center [934, 72] width 18 height 18
click at [885, 102] on li "Download Invoice" at bounding box center [891, 105] width 97 height 20
